Goal: Information Seeking & Learning: Learn about a topic

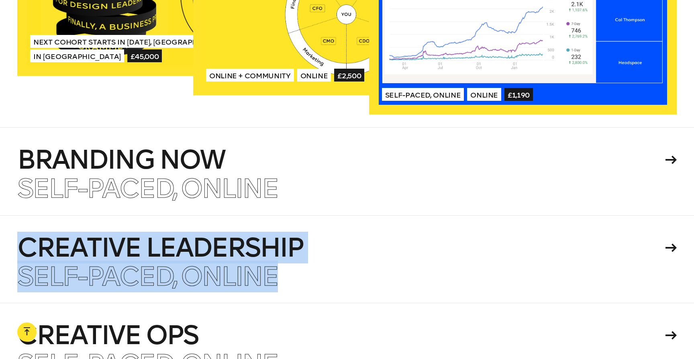
scroll to position [1820, 0]
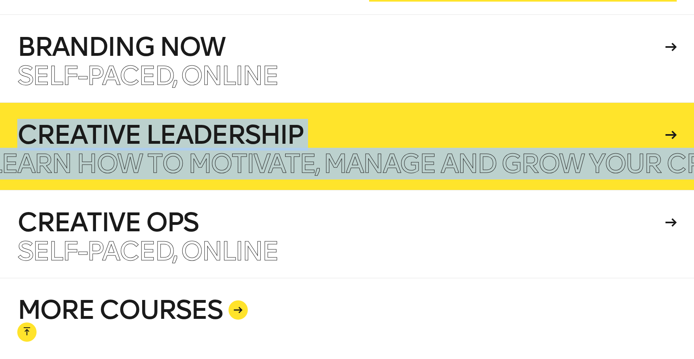
scroll to position [1960, 0]
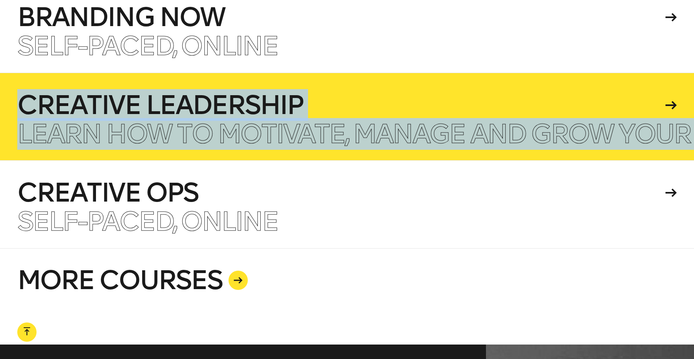
click at [229, 92] on h4 "Creative Leadership" at bounding box center [339, 105] width 645 height 26
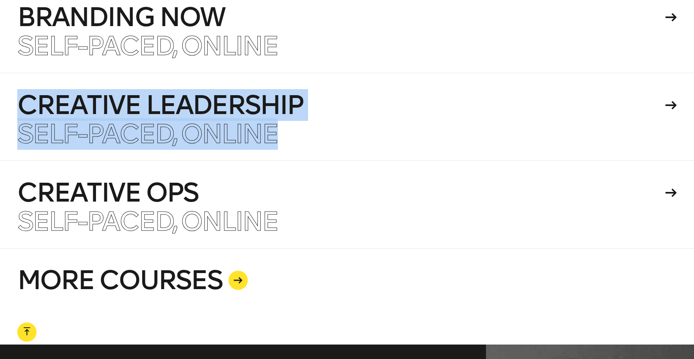
scroll to position [1976, 0]
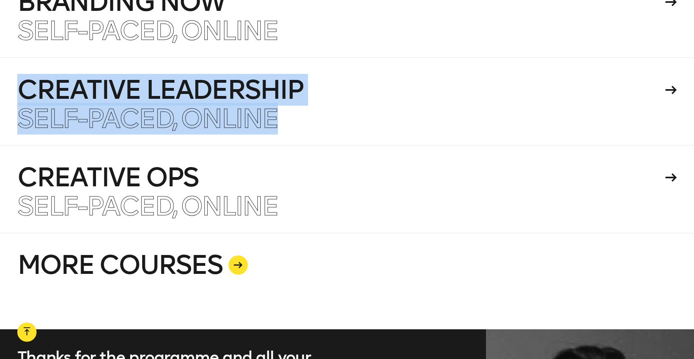
click at [143, 233] on link "MORE COURSES" at bounding box center [346, 281] width 659 height 96
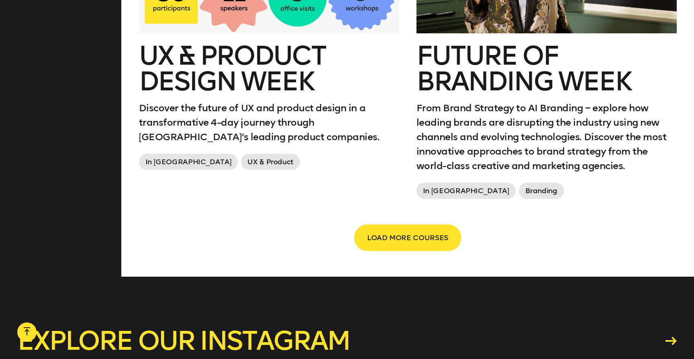
scroll to position [1420, 0]
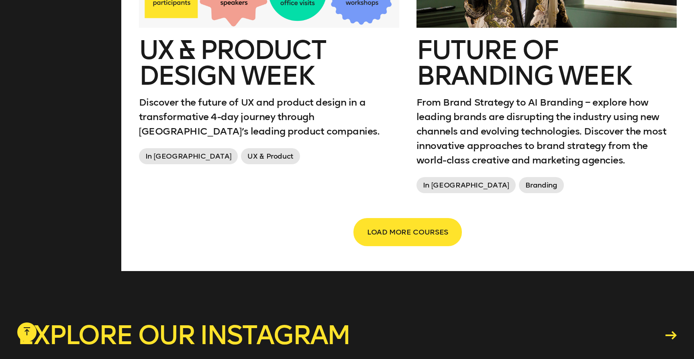
click at [403, 236] on span "LOAD MORE COURSES" at bounding box center [407, 231] width 81 height 15
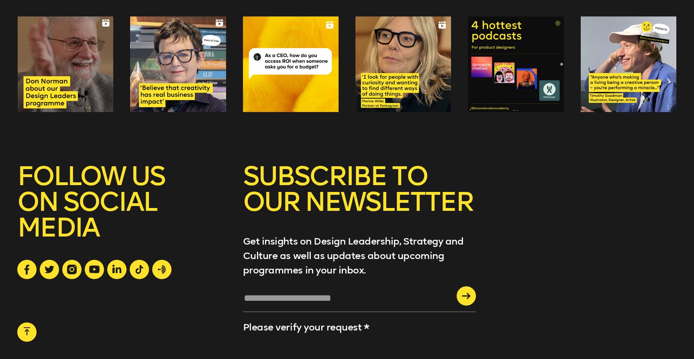
scroll to position [2111, 0]
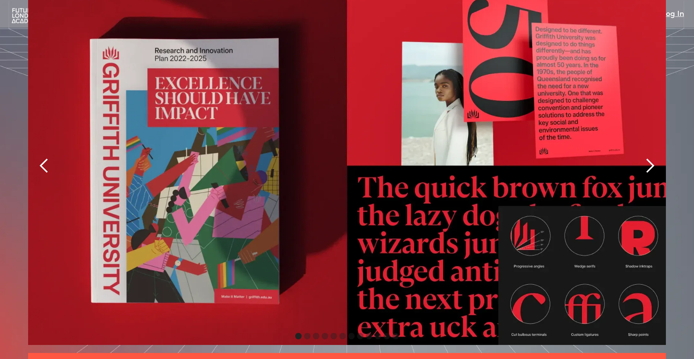
scroll to position [1802, 0]
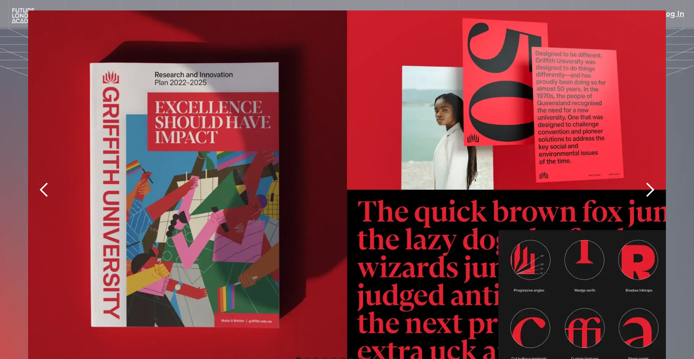
click at [653, 182] on div "next slide" at bounding box center [649, 190] width 16 height 16
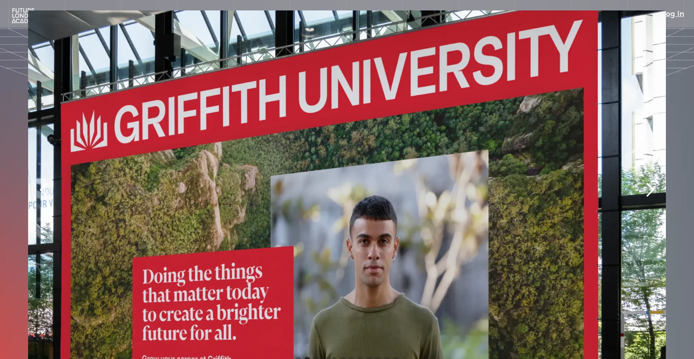
click at [653, 182] on div "next slide" at bounding box center [649, 190] width 16 height 16
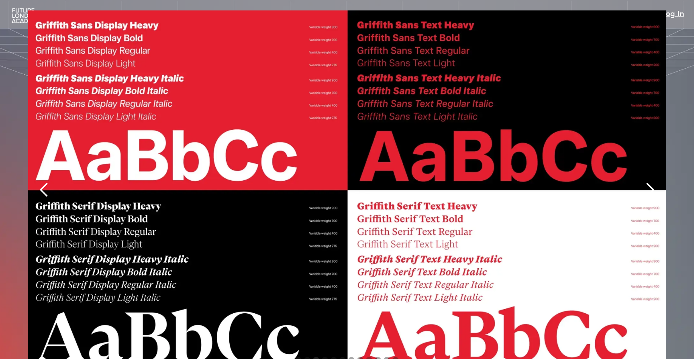
scroll to position [1791, 0]
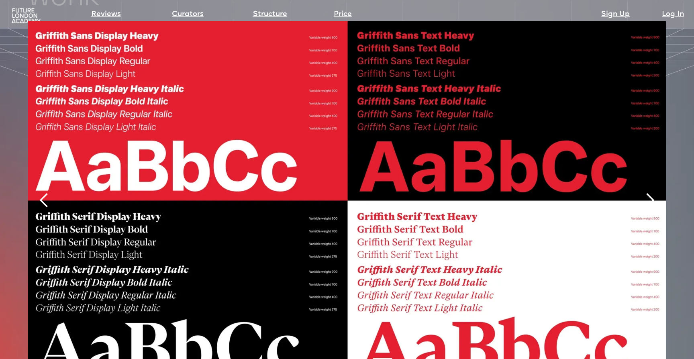
click at [653, 192] on div "next slide" at bounding box center [649, 200] width 16 height 16
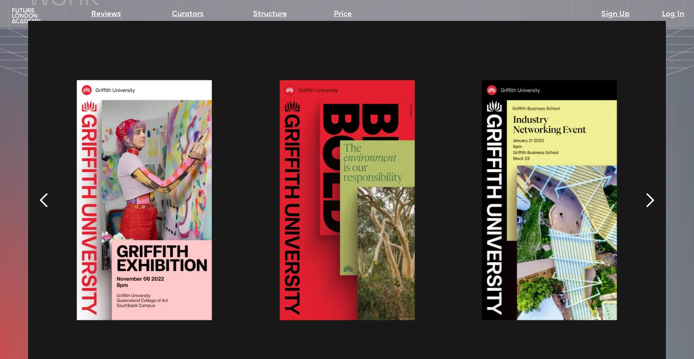
click at [653, 192] on div "next slide" at bounding box center [649, 200] width 16 height 16
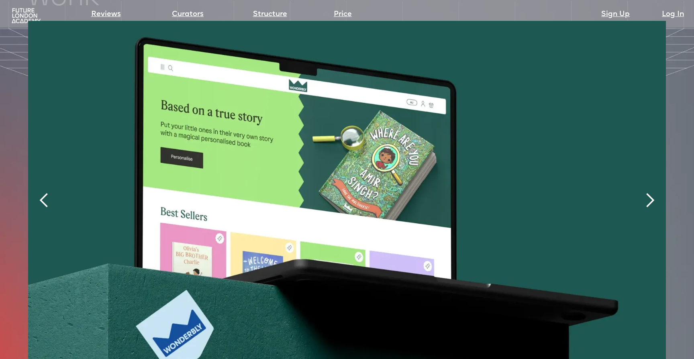
click at [653, 192] on div "next slide" at bounding box center [649, 200] width 16 height 16
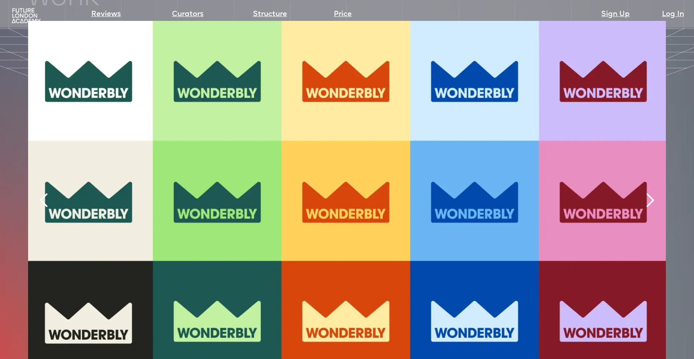
click at [650, 192] on div "next slide" at bounding box center [649, 200] width 16 height 16
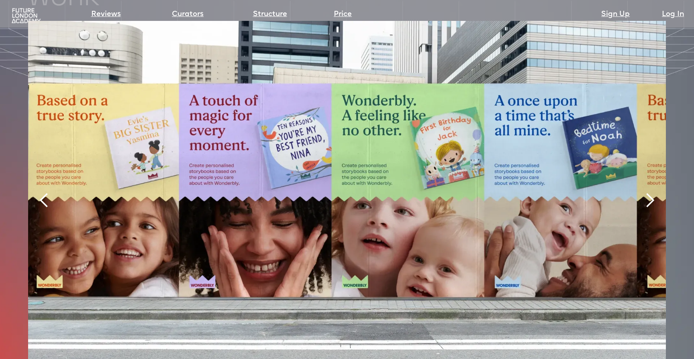
click at [650, 192] on div "next slide" at bounding box center [649, 200] width 16 height 16
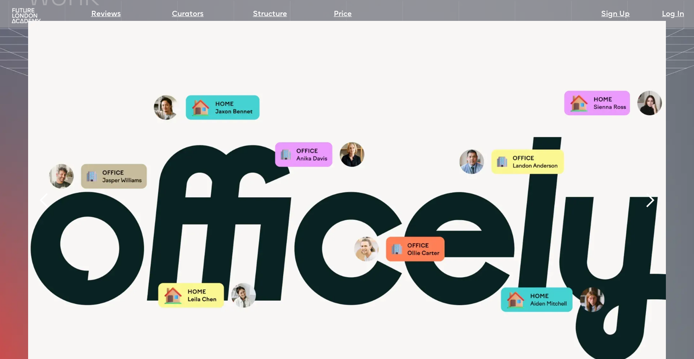
click at [650, 192] on div "next slide" at bounding box center [649, 200] width 16 height 16
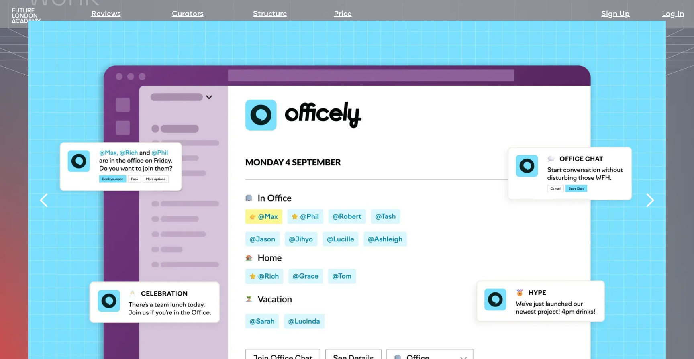
click at [650, 192] on div "next slide" at bounding box center [649, 200] width 16 height 16
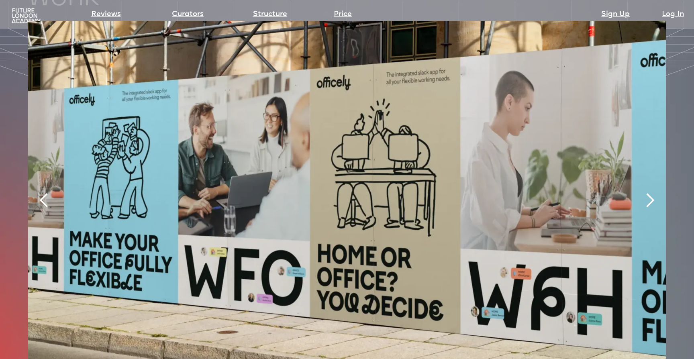
click at [650, 192] on div "next slide" at bounding box center [649, 200] width 16 height 16
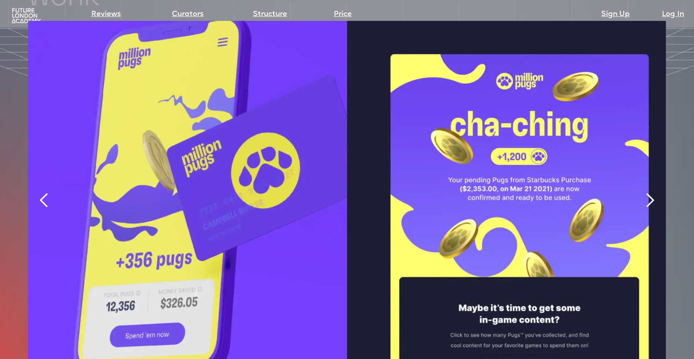
click at [648, 192] on div "next slide" at bounding box center [649, 200] width 16 height 16
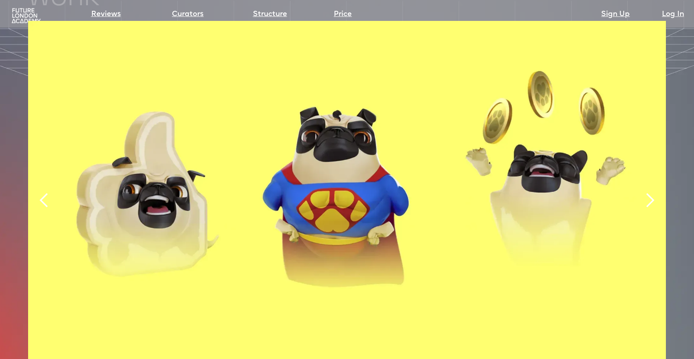
click at [648, 192] on div "next slide" at bounding box center [649, 200] width 16 height 16
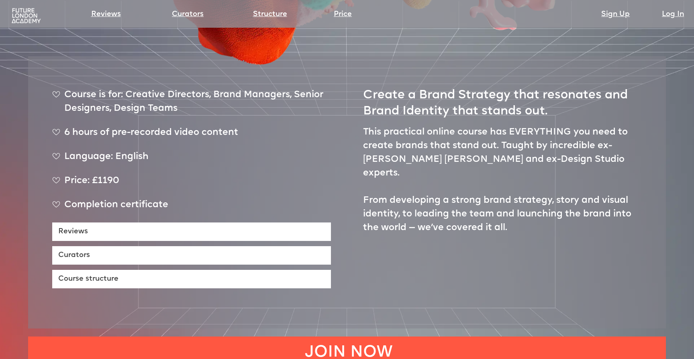
scroll to position [0, 0]
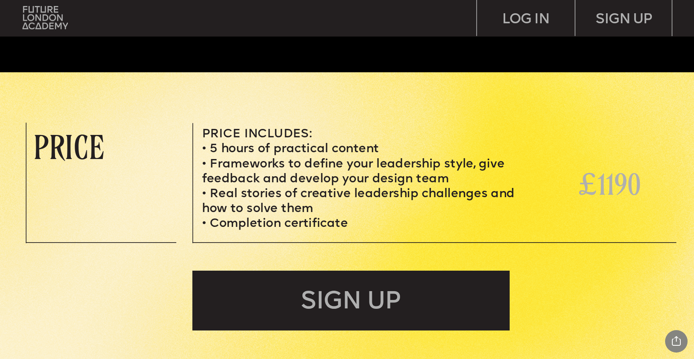
scroll to position [2991, 0]
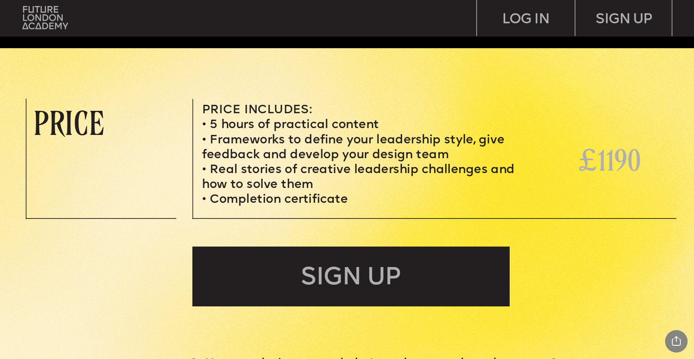
drag, startPoint x: 541, startPoint y: 166, endPoint x: 533, endPoint y: 166, distance: 7.6
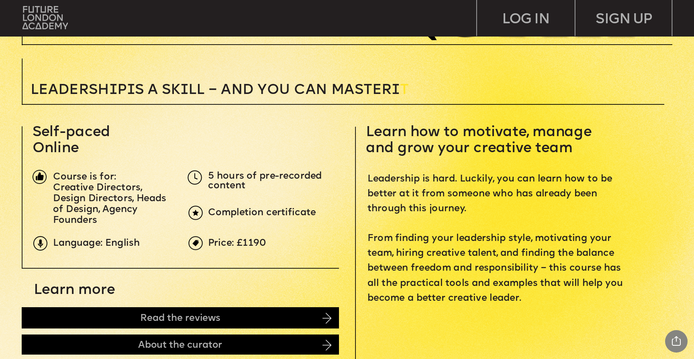
scroll to position [0, 0]
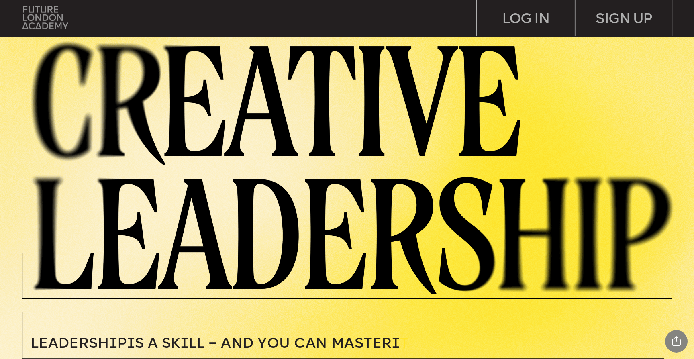
click at [57, 10] on img at bounding box center [44, 17] width 45 height 23
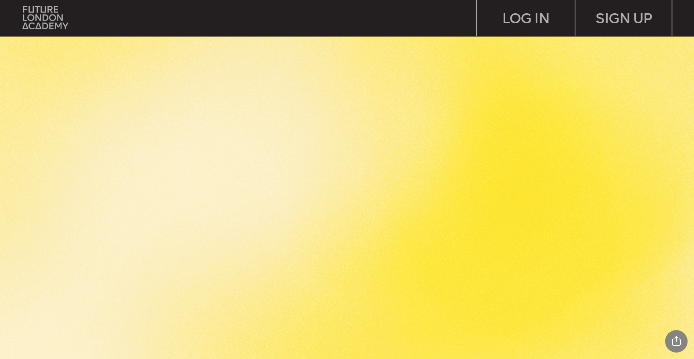
scroll to position [1697, 0]
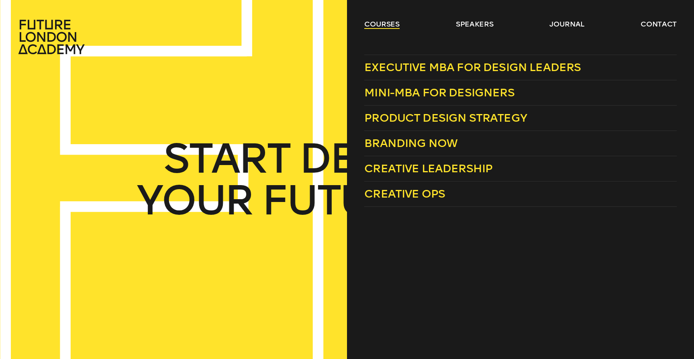
click at [385, 22] on link "courses" at bounding box center [381, 24] width 35 height 10
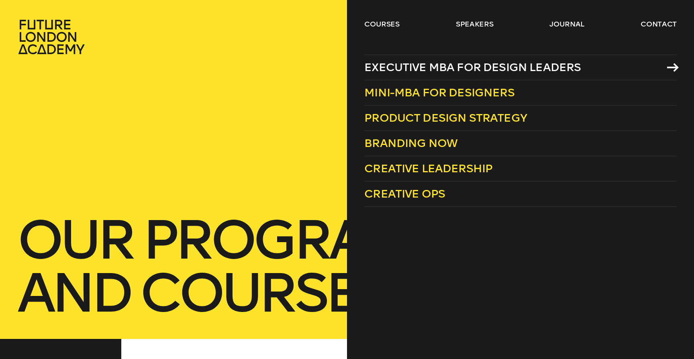
click at [447, 71] on span "Executive MBA for Design Leaders" at bounding box center [472, 67] width 216 height 13
click at [402, 65] on span "Executive MBA for Design Leaders" at bounding box center [472, 67] width 216 height 13
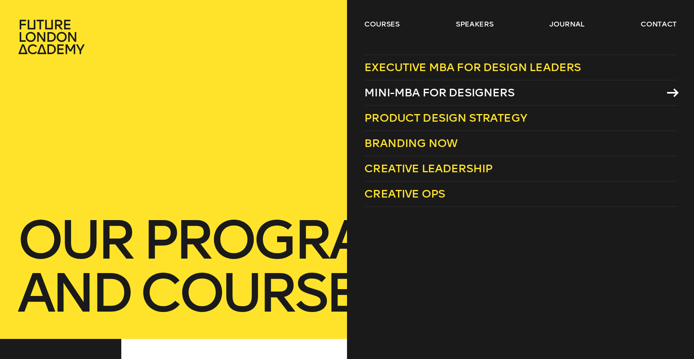
click at [477, 92] on span "Mini-MBA for Designers" at bounding box center [439, 92] width 150 height 13
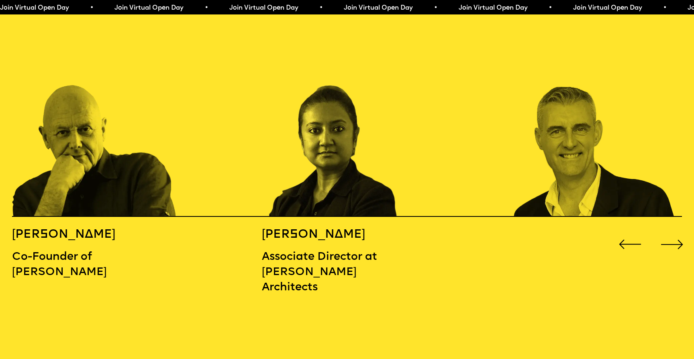
scroll to position [1068, 0]
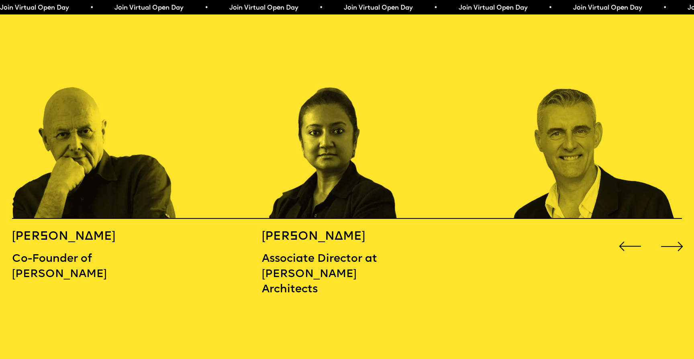
click at [677, 232] on div "Next slide" at bounding box center [672, 246] width 28 height 28
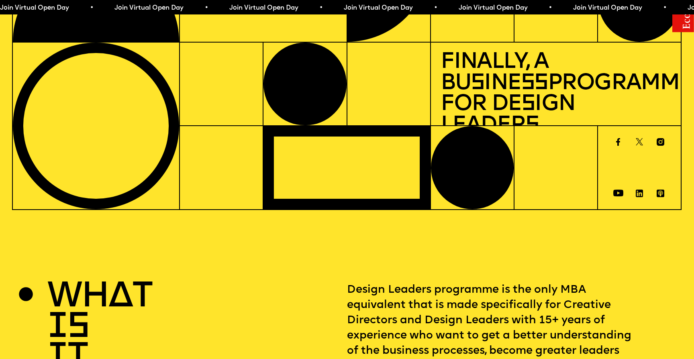
scroll to position [0, 0]
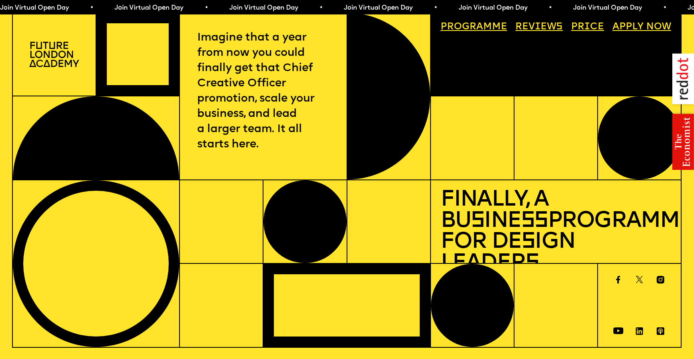
click at [483, 27] on link "Progr a mme" at bounding box center [473, 27] width 76 height 19
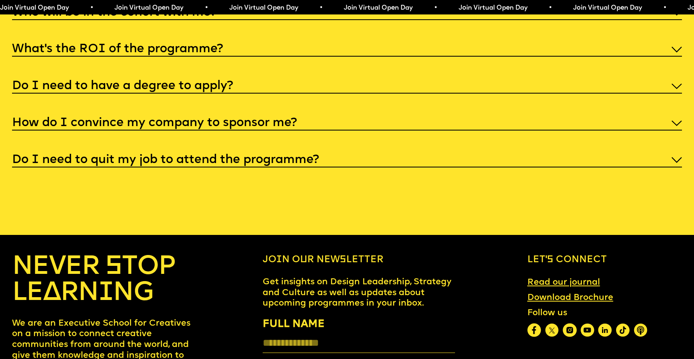
scroll to position [3710, 0]
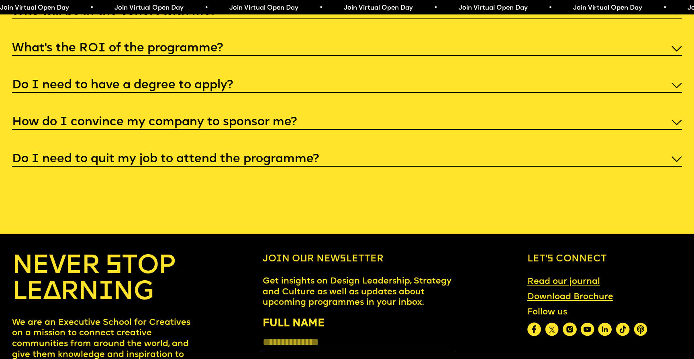
click at [129, 47] on h5 "What’s the ROI of the programme?" at bounding box center [117, 49] width 211 height 8
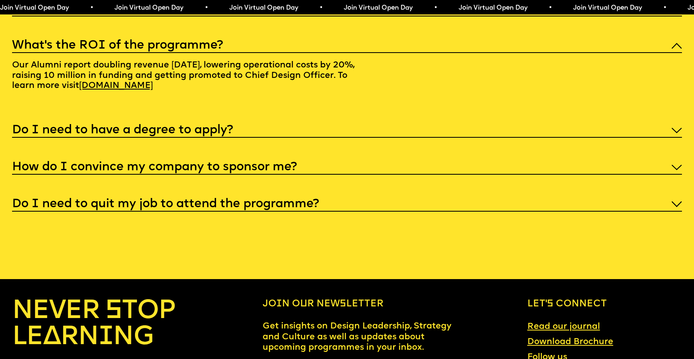
scroll to position [3715, 0]
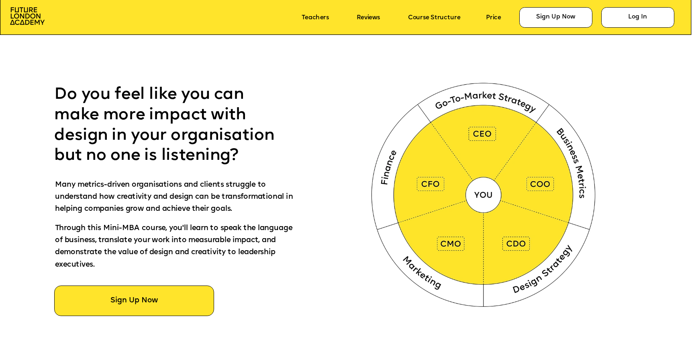
scroll to position [458, 0]
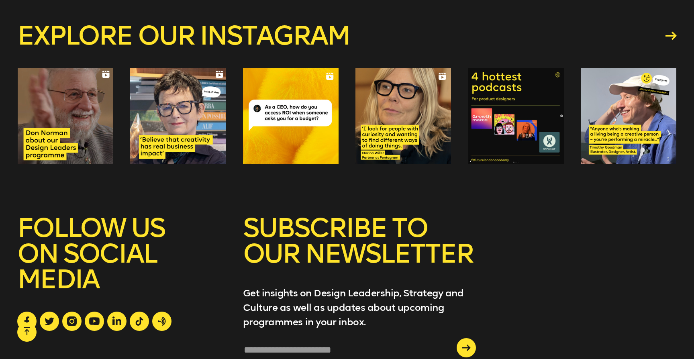
scroll to position [5894, 0]
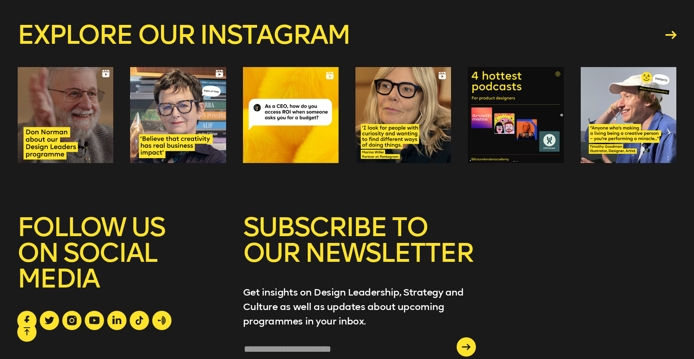
click at [64, 155] on div at bounding box center [66, 115] width 96 height 96
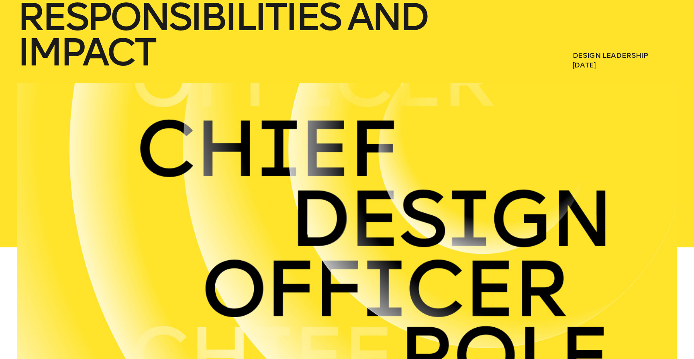
scroll to position [0, 0]
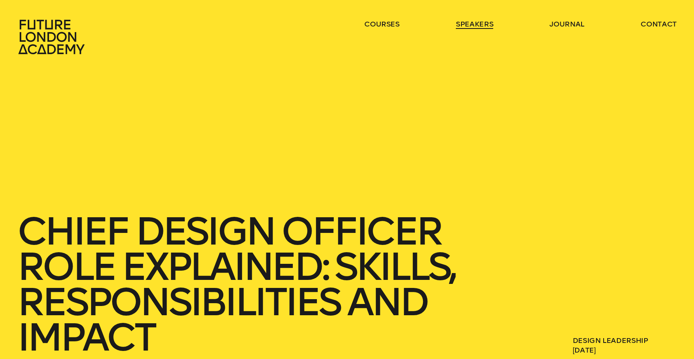
click at [478, 24] on link "speakers" at bounding box center [474, 24] width 37 height 10
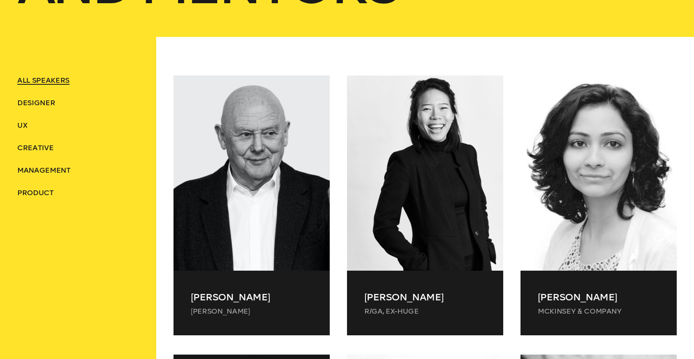
scroll to position [315, 0]
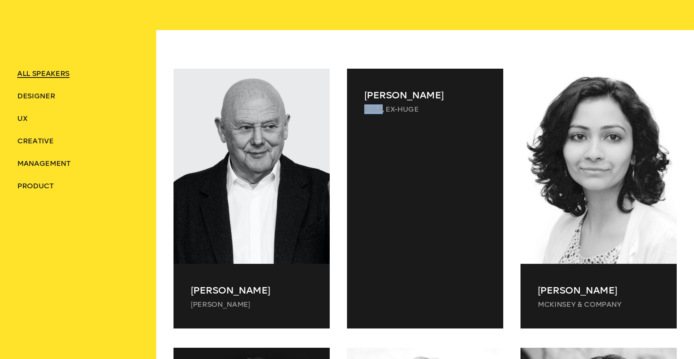
drag, startPoint x: 366, startPoint y: 108, endPoint x: 381, endPoint y: 107, distance: 14.9
click at [381, 107] on p "R/GA, ex-Huge" at bounding box center [424, 109] width 121 height 10
copy p "R/GA"
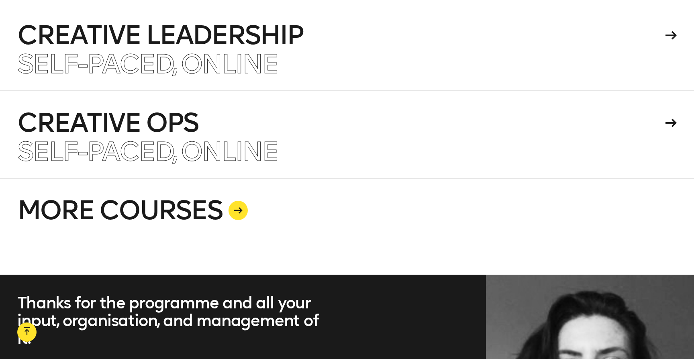
scroll to position [2086, 0]
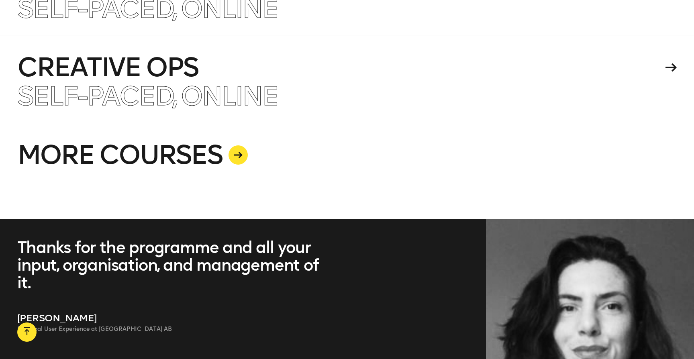
click at [158, 141] on link "MORE COURSES" at bounding box center [346, 171] width 659 height 96
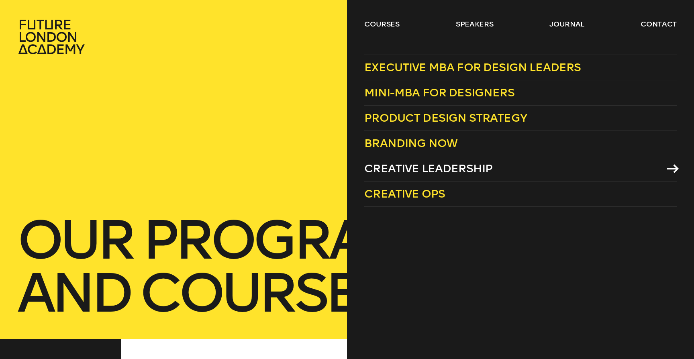
click at [425, 172] on span "Creative Leadership" at bounding box center [428, 168] width 128 height 13
